Goal: Information Seeking & Learning: Learn about a topic

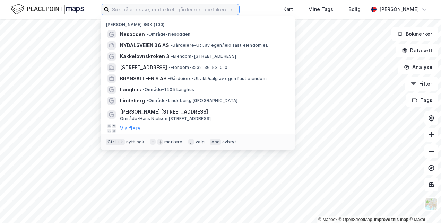
click at [202, 10] on input at bounding box center [174, 9] width 130 height 10
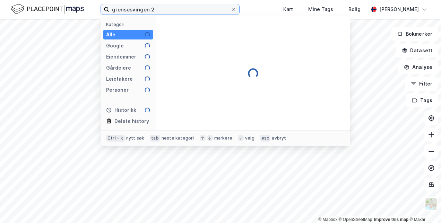
type input "grensesvingen 2"
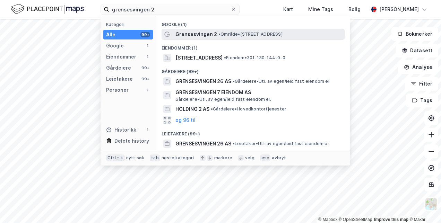
click at [205, 31] on span "Grensesvingen 2" at bounding box center [196, 34] width 42 height 8
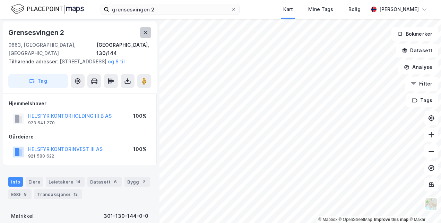
click at [147, 36] on button at bounding box center [145, 32] width 11 height 11
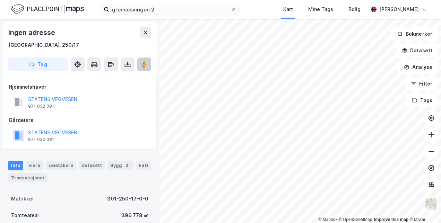
click at [145, 65] on image at bounding box center [144, 64] width 4 height 7
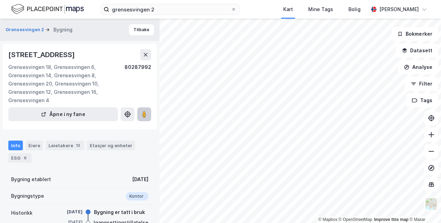
click at [146, 116] on image at bounding box center [144, 114] width 4 height 7
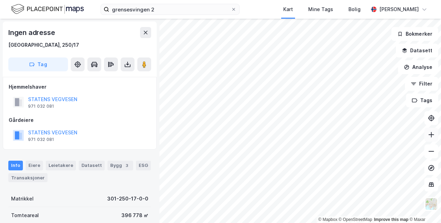
click at [429, 137] on icon at bounding box center [431, 134] width 7 height 7
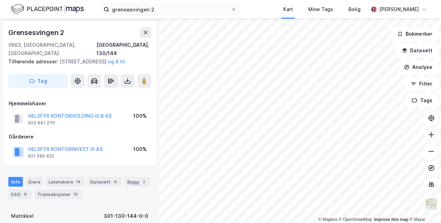
click at [433, 138] on button at bounding box center [431, 135] width 14 height 14
click at [432, 136] on icon at bounding box center [431, 134] width 7 height 7
click at [432, 134] on icon at bounding box center [431, 134] width 7 height 7
